Goal: Navigation & Orientation: Find specific page/section

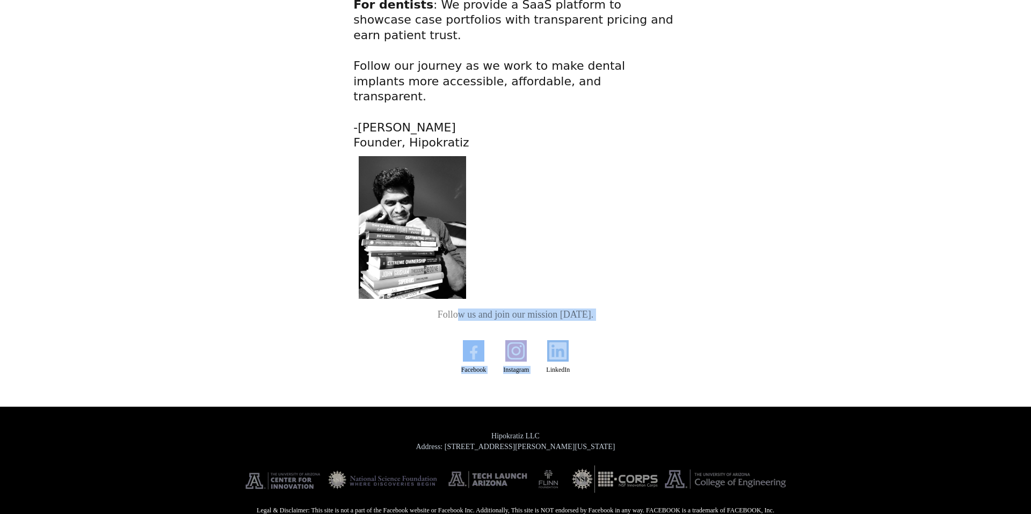
drag, startPoint x: 616, startPoint y: 299, endPoint x: 459, endPoint y: 293, distance: 157.4
click at [444, 309] on h2 "Follow us and join our mission [DATE]." at bounding box center [515, 315] width 324 height 12
drag, startPoint x: 432, startPoint y: 294, endPoint x: 610, endPoint y: 295, distance: 178.3
click at [611, 309] on h2 "Follow us and join our mission [DATE]." at bounding box center [515, 315] width 324 height 12
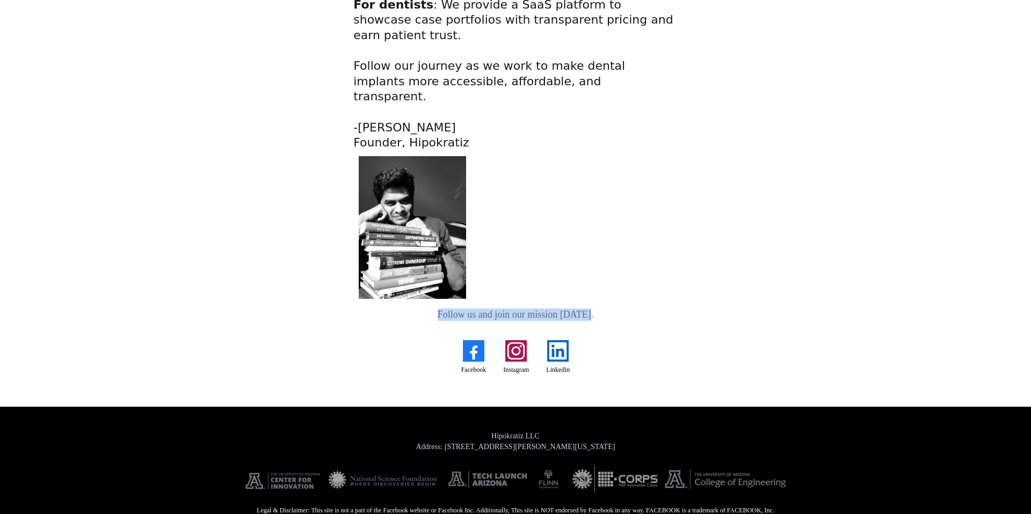
click at [610, 309] on h2 "Follow us and join our mission [DATE]." at bounding box center [515, 315] width 324 height 12
click at [482, 309] on h2 "Follow us and join our mission [DATE]." at bounding box center [515, 315] width 324 height 12
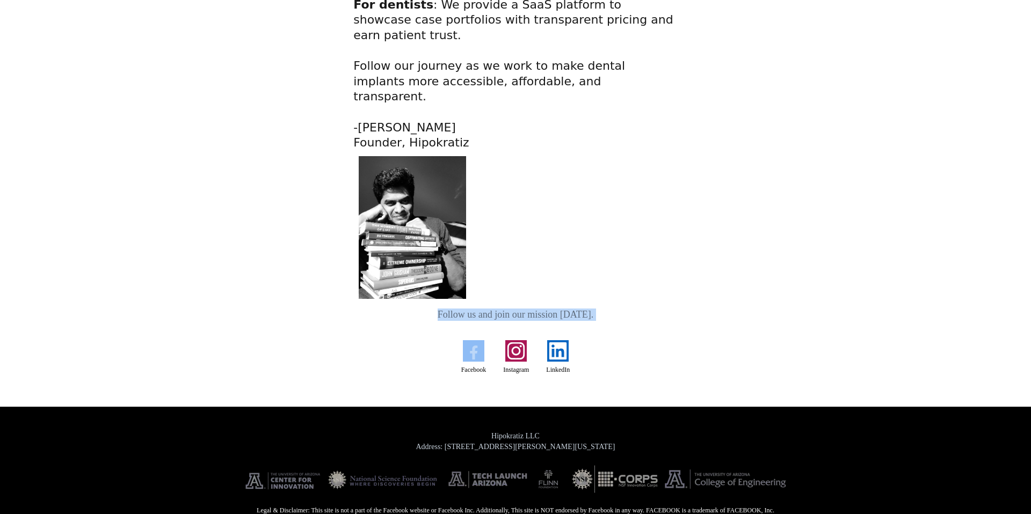
click at [478, 309] on h2 "Follow us and join our mission [DATE]." at bounding box center [515, 315] width 324 height 12
click at [503, 309] on h2 "Follow us and join our mission [DATE]." at bounding box center [515, 315] width 324 height 12
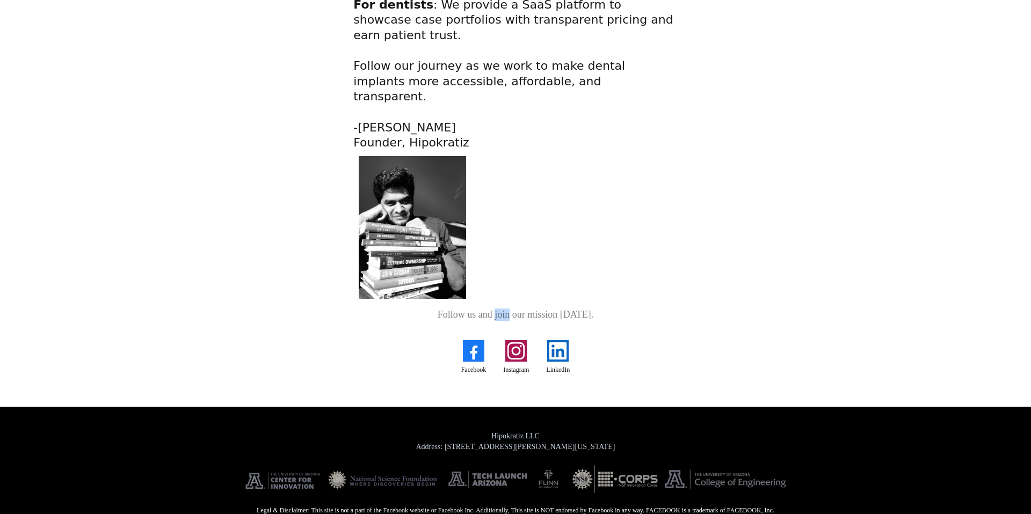
click at [503, 309] on h2 "Follow us and join our mission [DATE]." at bounding box center [515, 315] width 324 height 12
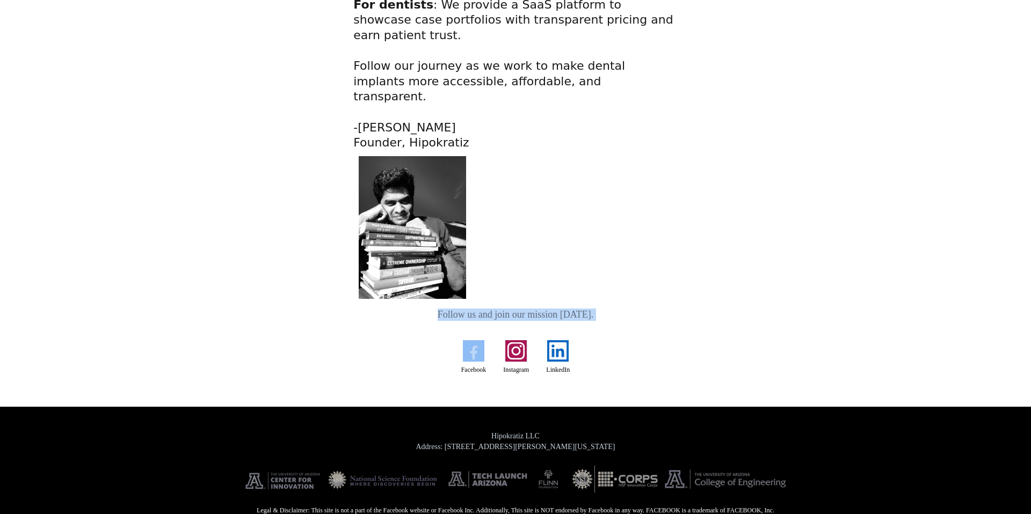
click at [503, 309] on h2 "Follow us and join our mission [DATE]." at bounding box center [515, 315] width 324 height 12
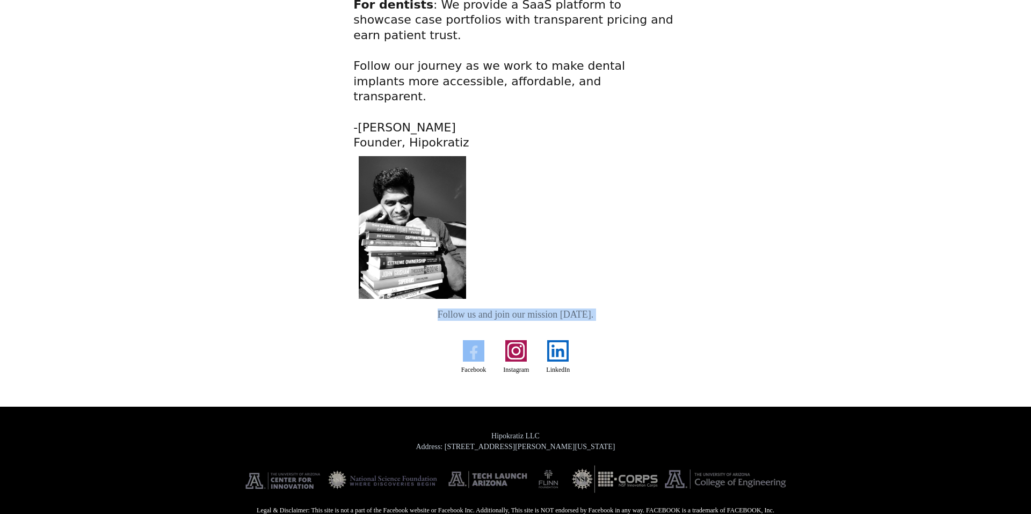
click at [516, 309] on h2 "Follow us and join our mission [DATE]." at bounding box center [515, 315] width 324 height 12
